Goal: Navigation & Orientation: Find specific page/section

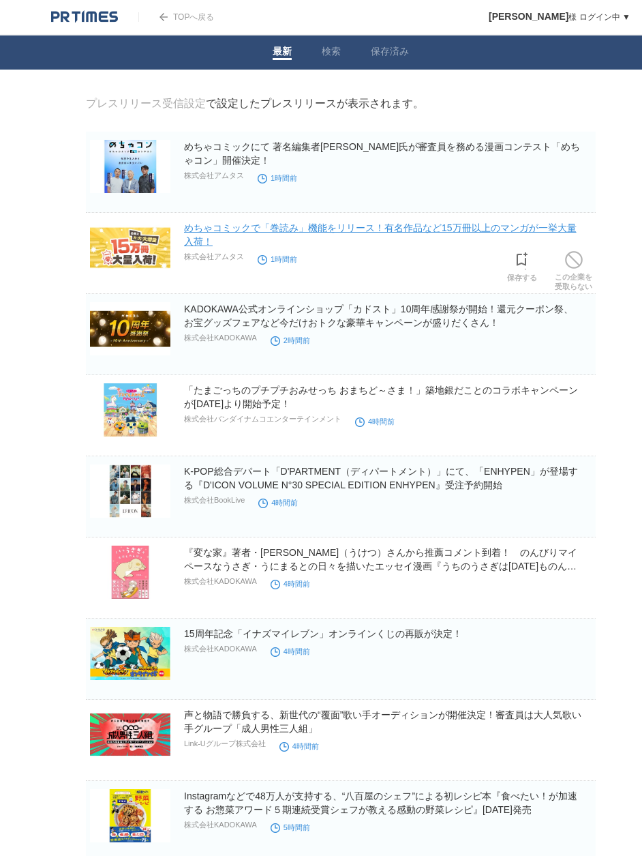
click at [414, 231] on link "めちゃコミックで「巻読み」機能をリリース！有名作品など15万冊以上のマンガが一挙大量入荷！" at bounding box center [380, 234] width 393 height 25
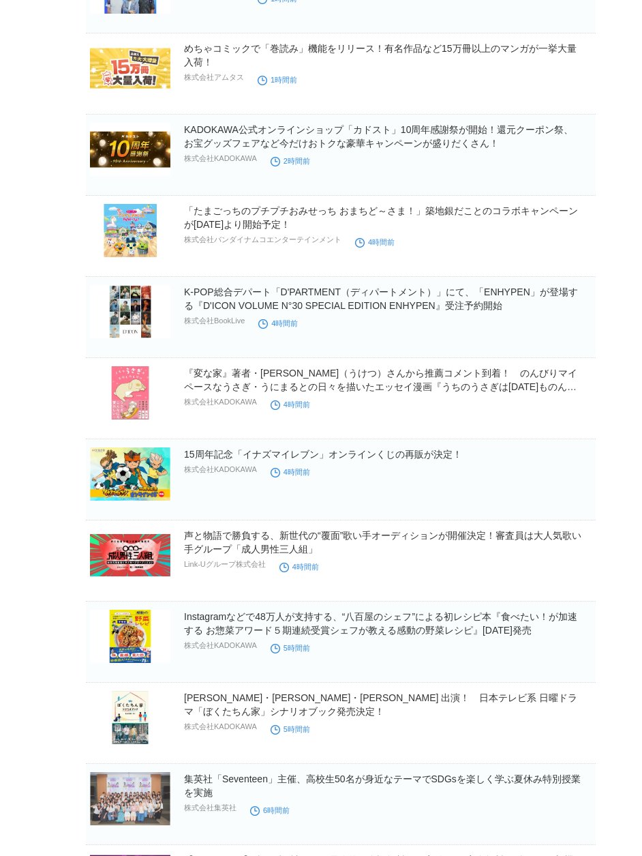
scroll to position [205, 0]
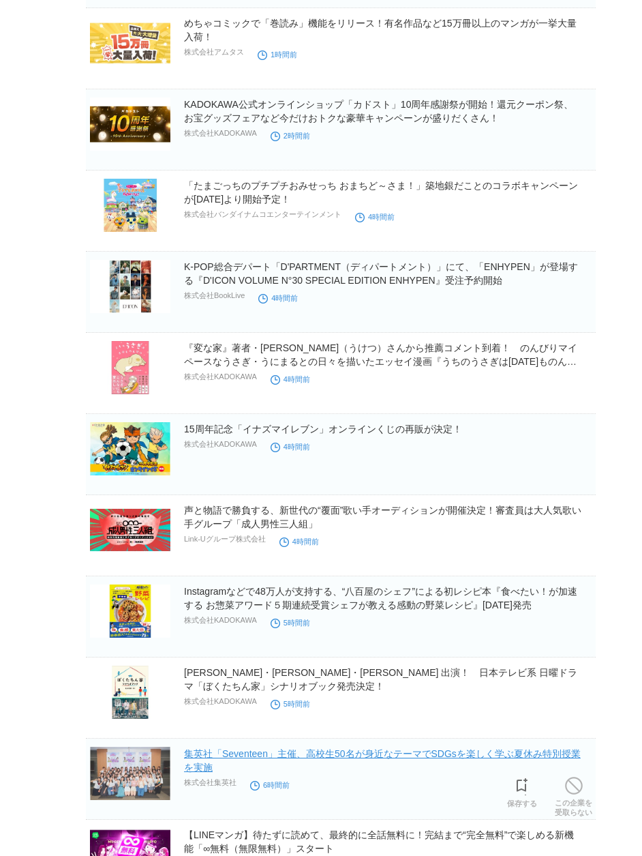
click at [276, 539] on link "集英社「Seventeen」主催、高校生50名が身近なテーマでSDGsを楽しく学ぶ夏休み特別授業を実施" at bounding box center [382, 760] width 397 height 25
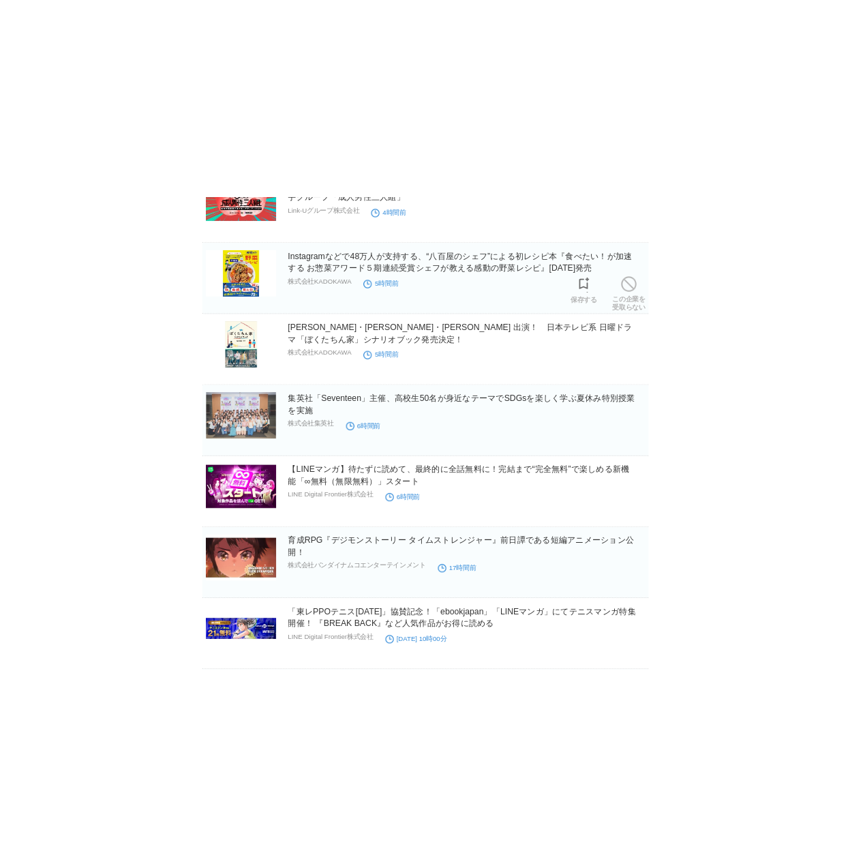
scroll to position [750, 0]
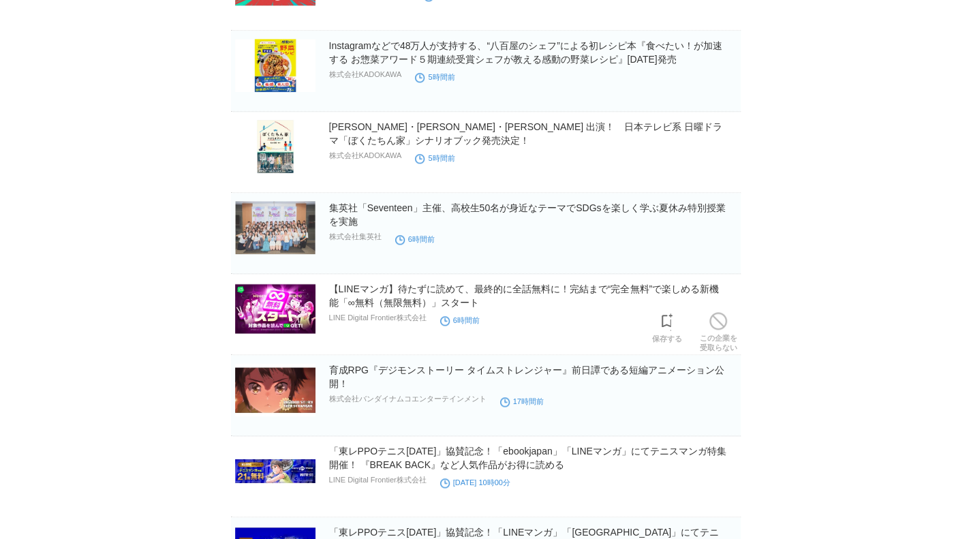
click at [301, 316] on img at bounding box center [275, 308] width 80 height 53
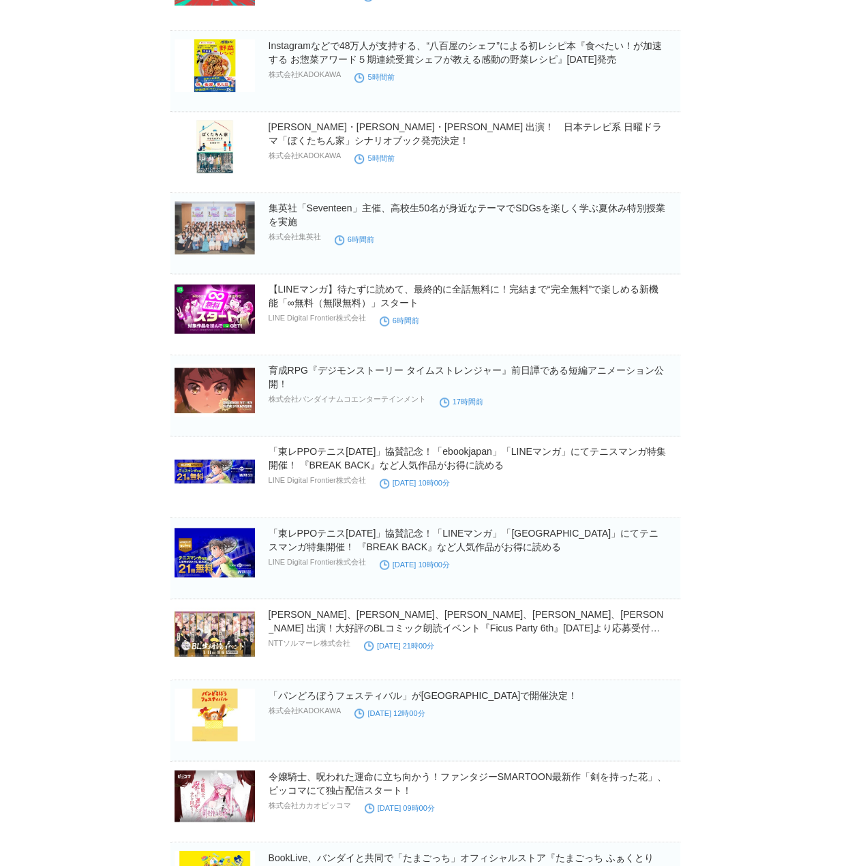
click at [65, 472] on body "TOPへ戻る [PERSON_NAME] ログイン中 ▼ プレスリリース受信設定 フォロー 除外リスト アカウント設定 閲覧履歴 退会手続き PR TIMES…" at bounding box center [425, 161] width 850 height 1822
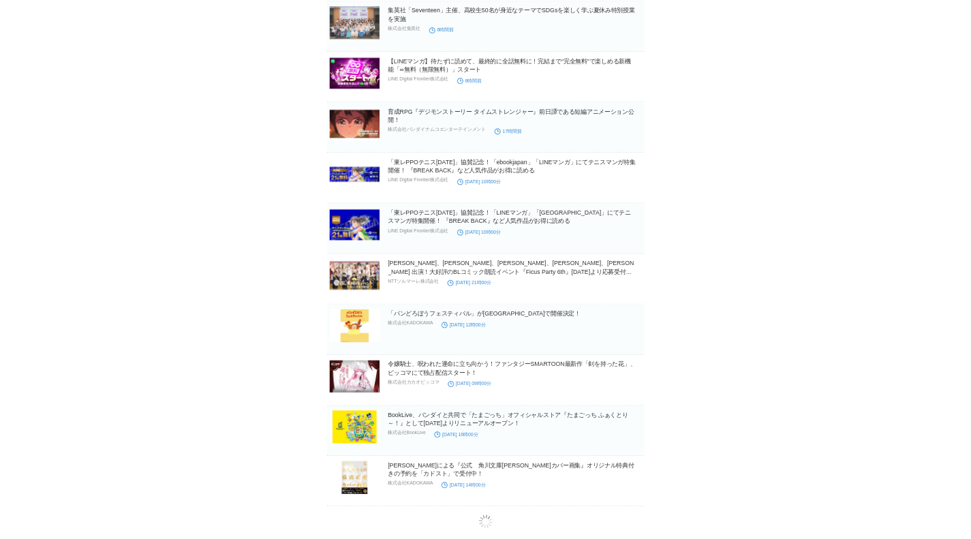
scroll to position [955, 0]
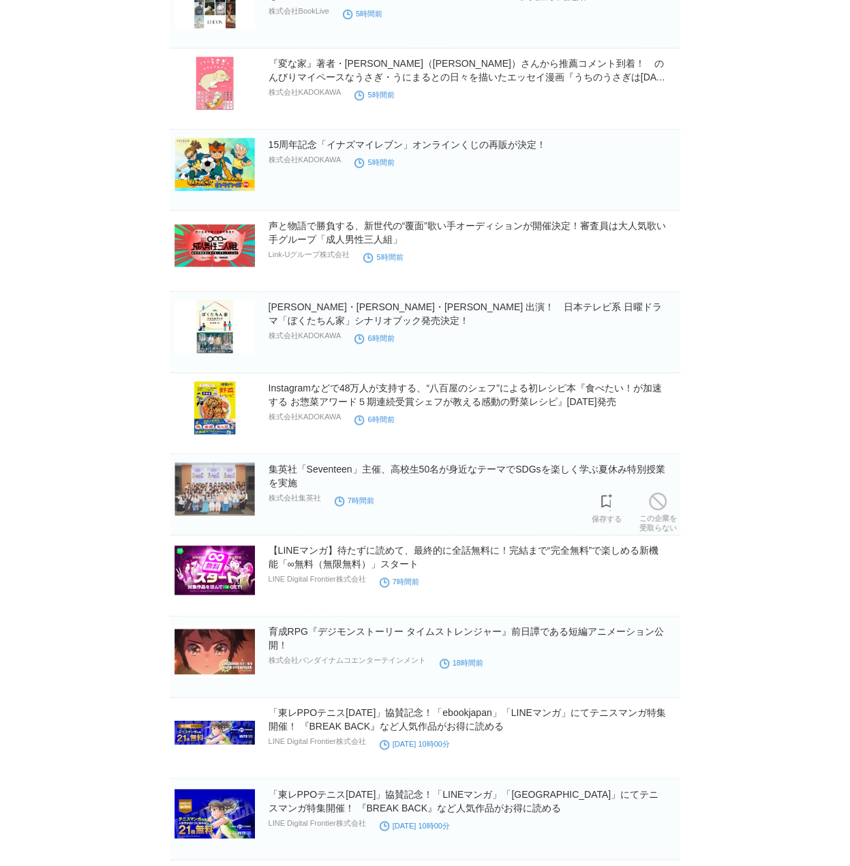
scroll to position [614, 0]
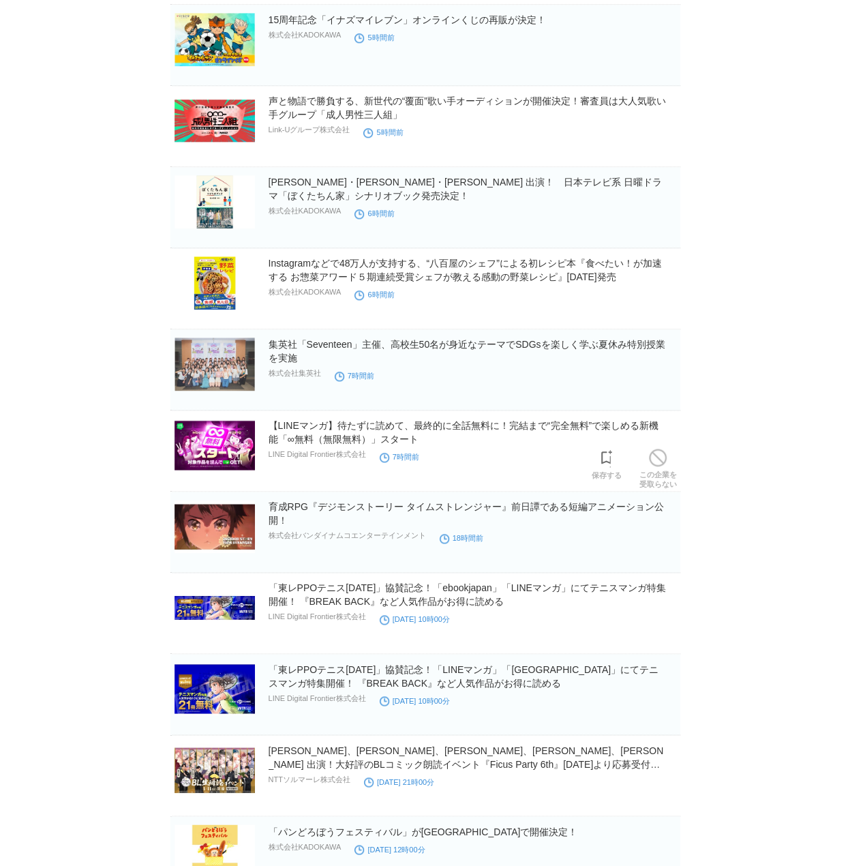
click at [222, 437] on img at bounding box center [215, 445] width 80 height 53
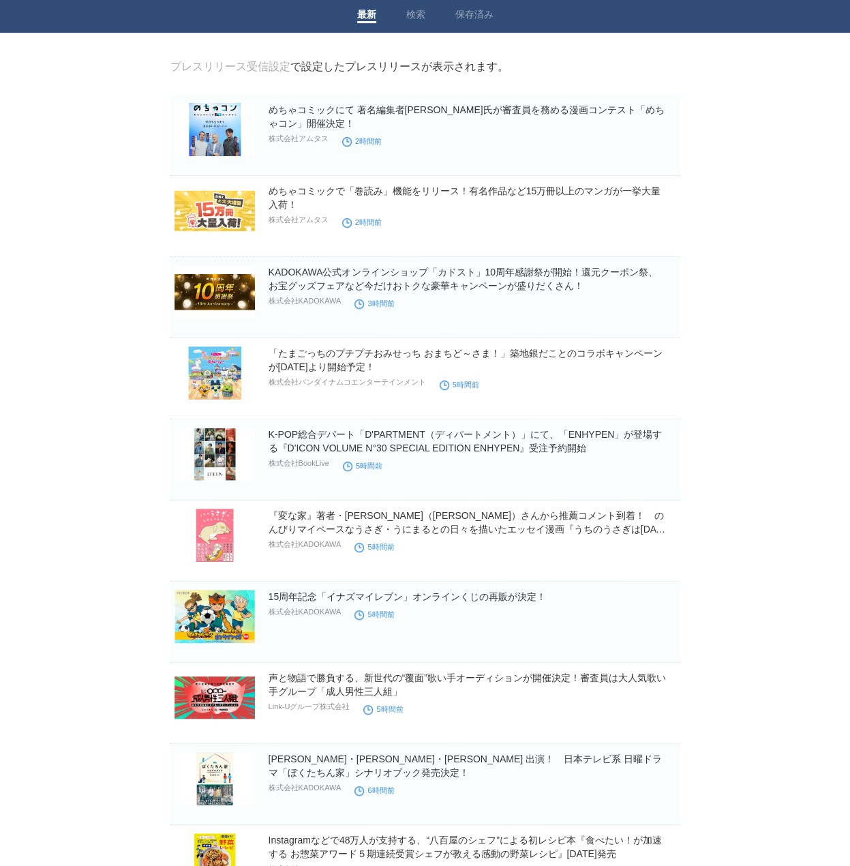
scroll to position [0, 0]
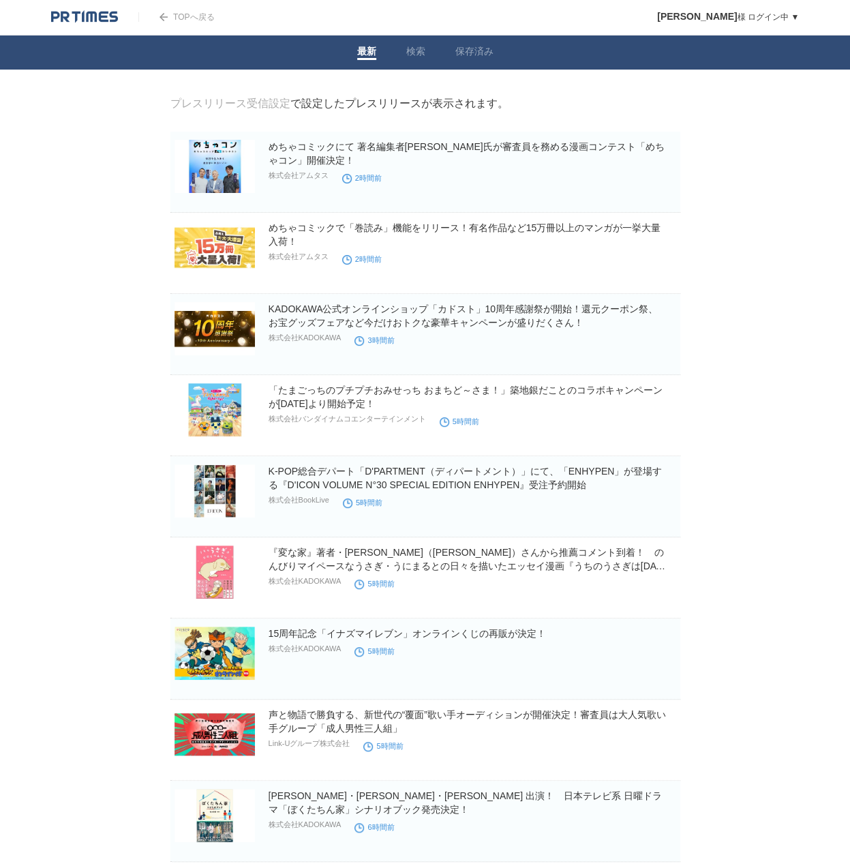
click at [82, 16] on img at bounding box center [84, 17] width 67 height 14
